Goal: Complete application form

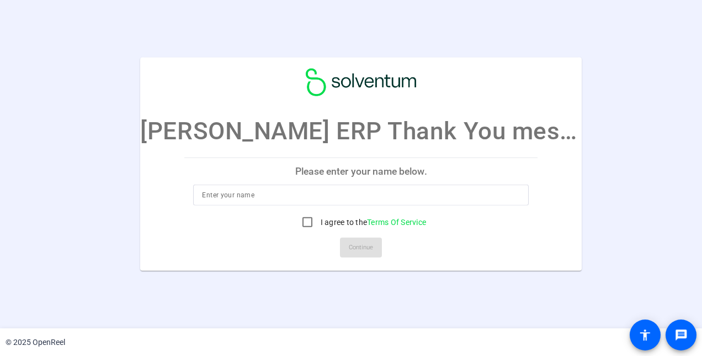
click at [315, 194] on input at bounding box center [361, 194] width 318 height 13
type input "[PERSON_NAME]"
click at [307, 224] on input "I agree to the Terms Of Service" at bounding box center [308, 222] width 22 height 22
checkbox input "true"
click at [357, 245] on span "Continue" at bounding box center [361, 247] width 24 height 17
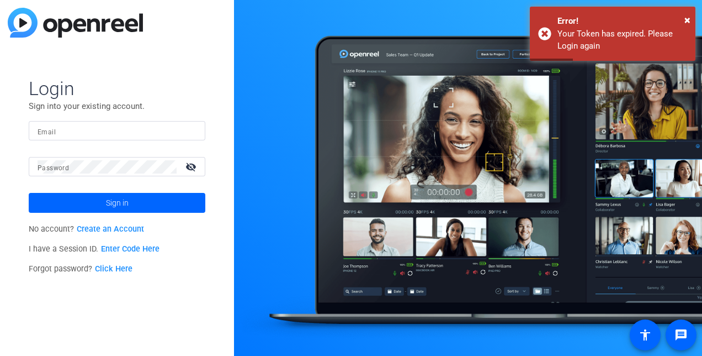
click at [82, 132] on input "Email" at bounding box center [117, 130] width 159 height 13
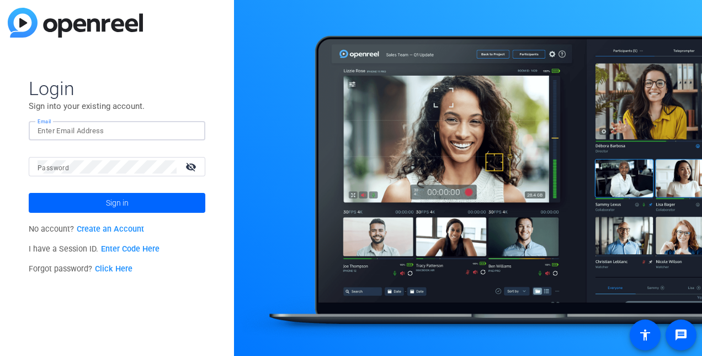
type input "[EMAIL_ADDRESS][DOMAIN_NAME]"
